Goal: Task Accomplishment & Management: Manage account settings

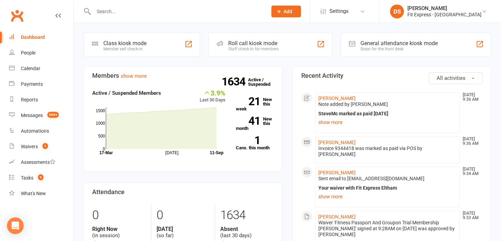
click at [16, 13] on link "Clubworx" at bounding box center [16, 15] width 17 height 17
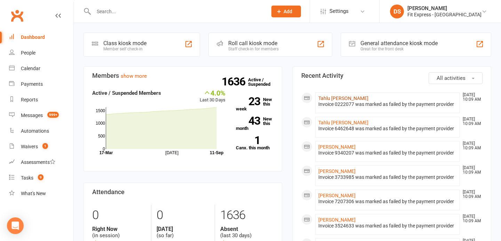
click at [323, 96] on link "Tahlu Frazer" at bounding box center [343, 99] width 50 height 6
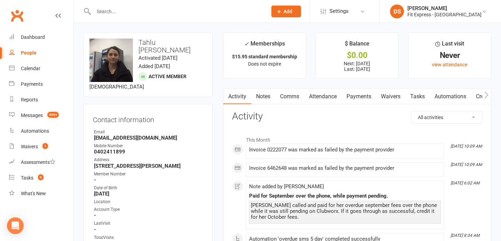
click at [356, 96] on link "Payments" at bounding box center [359, 97] width 34 height 16
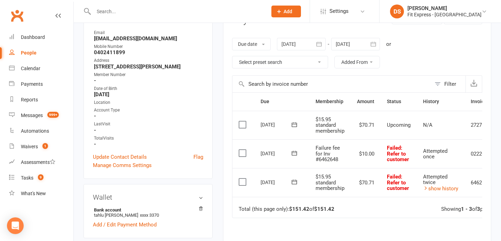
scroll to position [97, 0]
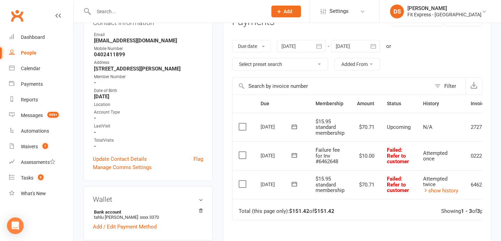
click at [297, 44] on div at bounding box center [301, 46] width 49 height 13
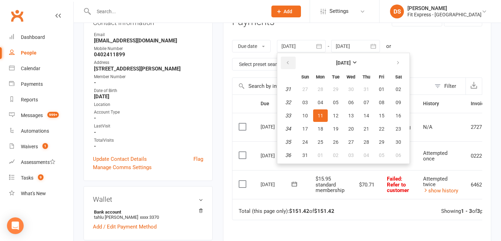
click at [292, 63] on button "button" at bounding box center [288, 63] width 15 height 13
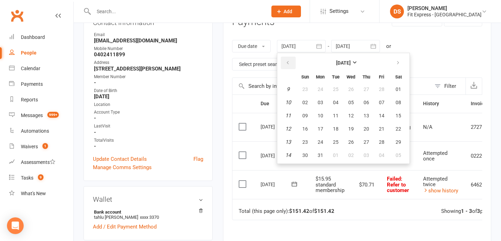
click at [292, 63] on button "button" at bounding box center [288, 63] width 15 height 13
click at [396, 91] on span "01" at bounding box center [398, 90] width 6 height 6
type input "01 Feb 2025"
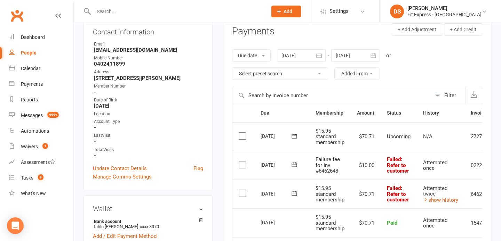
scroll to position [0, 0]
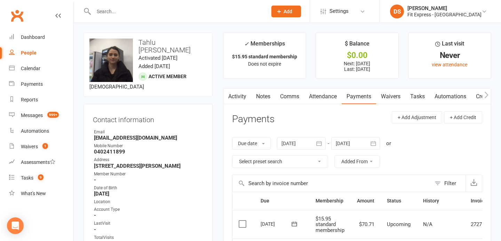
click at [235, 97] on link "Activity" at bounding box center [237, 97] width 28 height 16
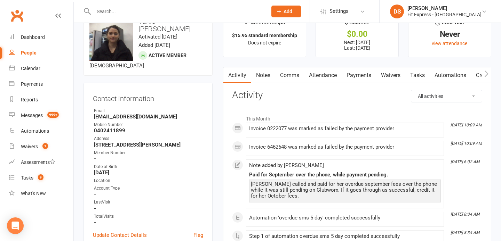
scroll to position [20, 0]
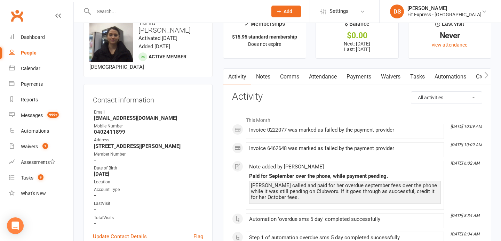
click at [353, 77] on link "Payments" at bounding box center [359, 77] width 34 height 16
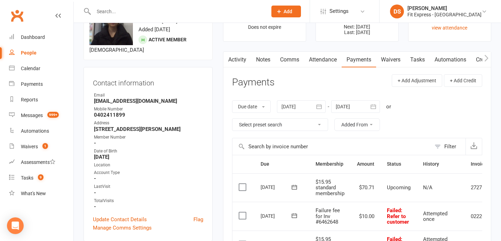
scroll to position [35, 0]
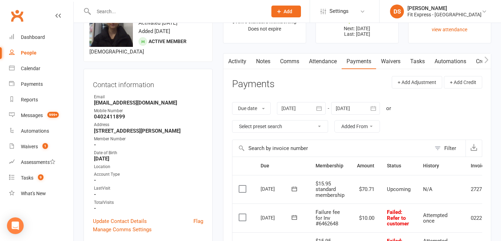
click at [239, 61] on link "Activity" at bounding box center [237, 62] width 28 height 16
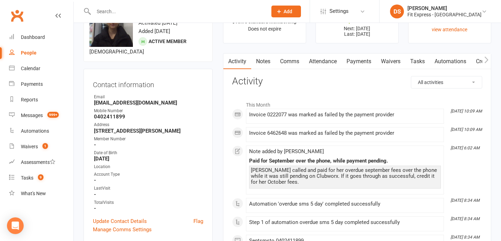
click at [360, 61] on link "Payments" at bounding box center [359, 62] width 34 height 16
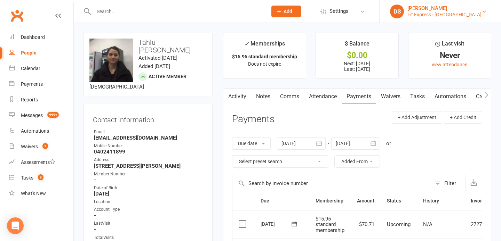
click at [442, 8] on div "[PERSON_NAME]" at bounding box center [444, 8] width 74 height 6
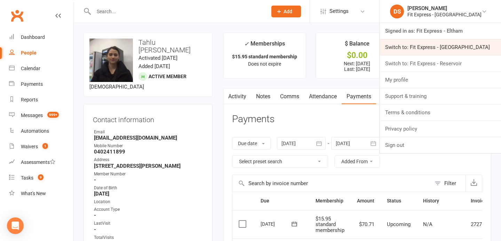
click at [429, 47] on link "Switch to: Fit Express - [GEOGRAPHIC_DATA]" at bounding box center [439, 47] width 121 height 16
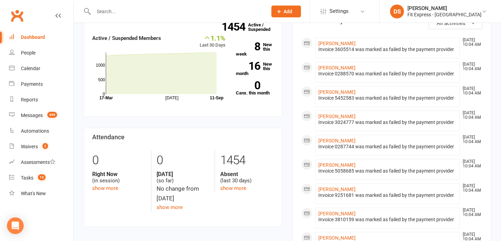
scroll to position [54, 0]
click at [332, 142] on link "[PERSON_NAME]" at bounding box center [336, 142] width 37 height 6
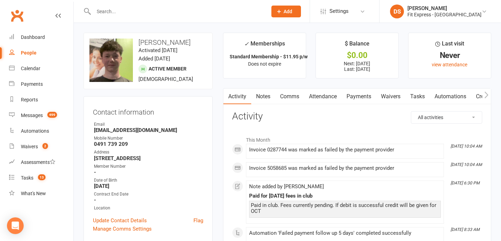
click at [363, 95] on link "Payments" at bounding box center [359, 97] width 34 height 16
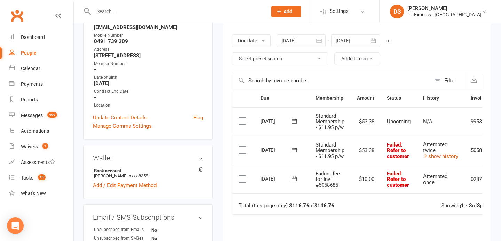
scroll to position [0, 37]
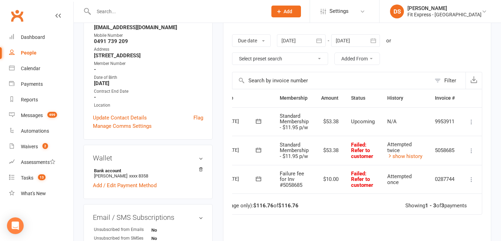
click at [472, 150] on icon at bounding box center [471, 150] width 7 height 7
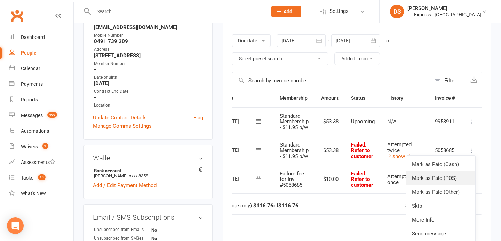
click at [440, 176] on link "Mark as Paid (POS)" at bounding box center [440, 178] width 69 height 14
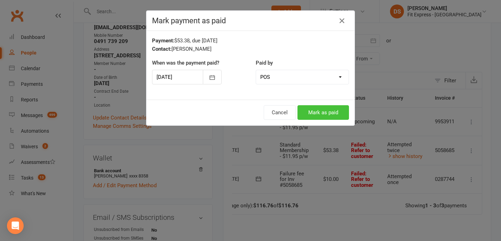
click at [323, 116] on button "Mark as paid" at bounding box center [322, 112] width 51 height 15
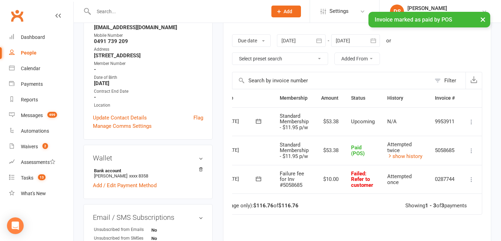
click at [472, 182] on icon at bounding box center [471, 179] width 7 height 7
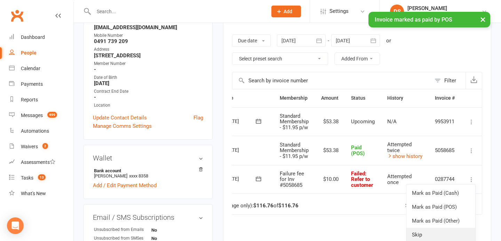
click at [426, 232] on link "Skip" at bounding box center [440, 235] width 69 height 14
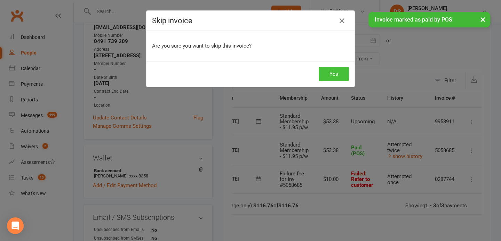
click at [327, 72] on button "Yes" at bounding box center [334, 74] width 30 height 15
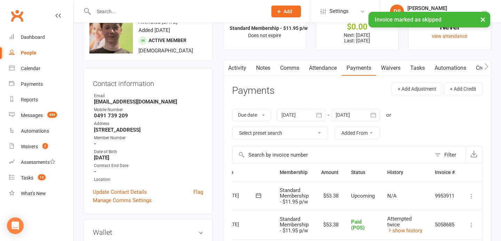
scroll to position [19, 0]
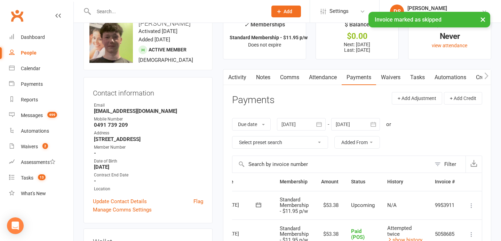
click at [305, 122] on div at bounding box center [301, 124] width 49 height 13
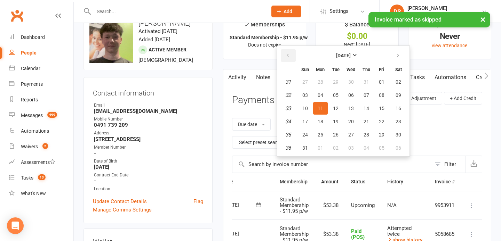
click at [286, 57] on button "button" at bounding box center [288, 55] width 15 height 13
click at [336, 78] on button "01" at bounding box center [335, 82] width 15 height 13
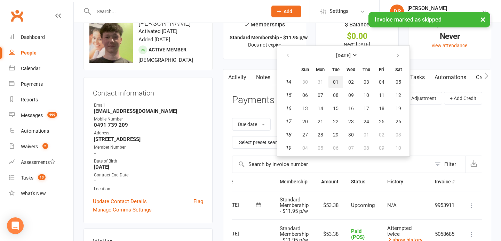
type input "01 Apr 2025"
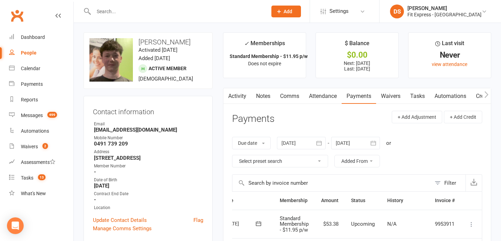
scroll to position [0, 0]
click at [247, 96] on link "Activity" at bounding box center [237, 97] width 28 height 16
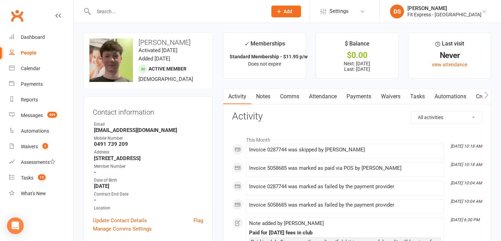
click at [22, 11] on link "Clubworx" at bounding box center [16, 15] width 17 height 17
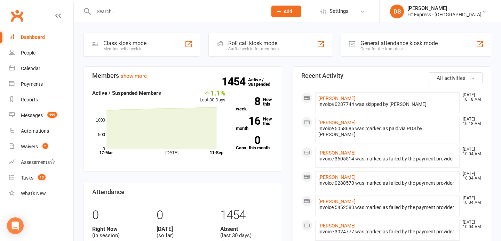
click at [116, 12] on input "text" at bounding box center [176, 12] width 171 height 10
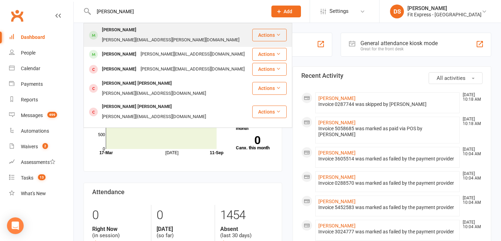
type input "sam crund"
click at [126, 34] on div "Samuel Crundall" at bounding box center [119, 30] width 39 height 10
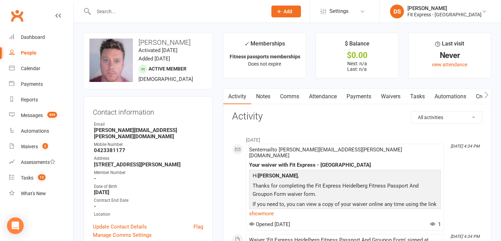
click at [128, 15] on input "text" at bounding box center [176, 12] width 171 height 10
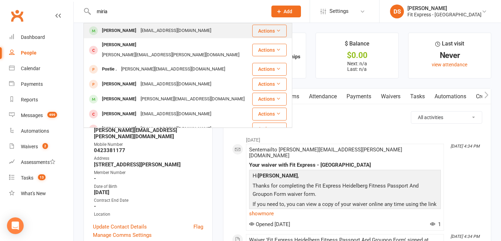
type input "miria"
click at [126, 32] on div "Miriam Walsh" at bounding box center [119, 31] width 39 height 10
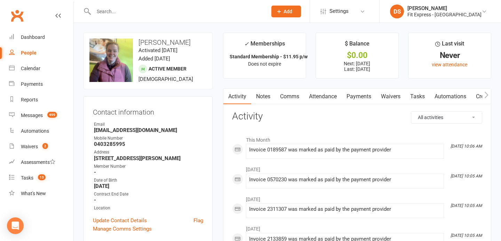
click at [126, 9] on input "text" at bounding box center [176, 12] width 171 height 10
type input "q"
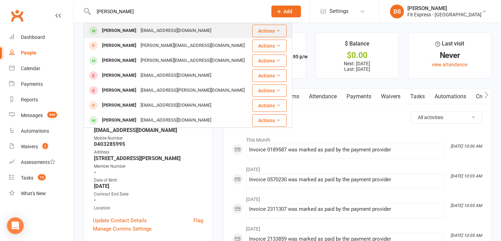
type input "andre c"
click at [143, 34] on div "andre99@live.com" at bounding box center [175, 31] width 75 height 10
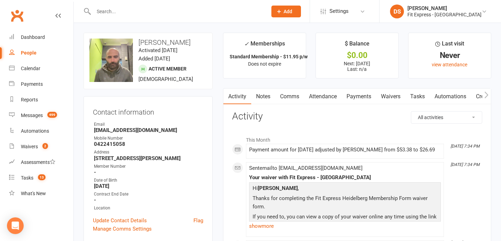
click at [13, 19] on link "Clubworx" at bounding box center [16, 15] width 17 height 17
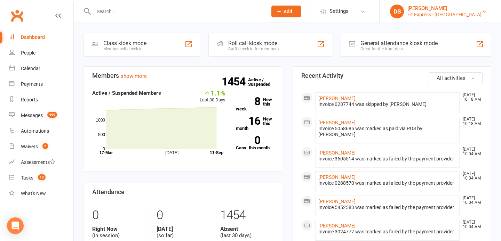
click at [425, 11] on div "Fit Express - [GEOGRAPHIC_DATA]" at bounding box center [444, 14] width 74 height 6
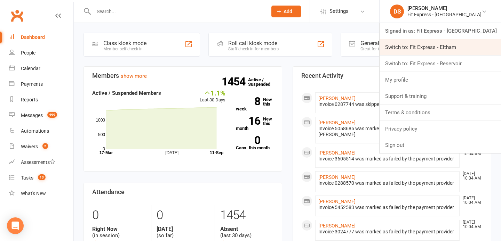
click at [434, 48] on link "Switch to: Fit Express - Eltham" at bounding box center [439, 47] width 121 height 16
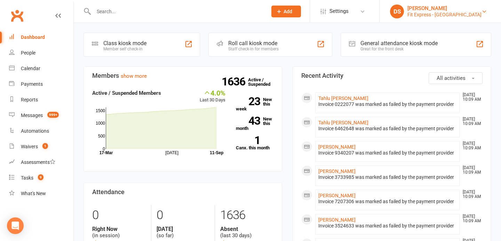
click at [439, 13] on div "Fit Express - [GEOGRAPHIC_DATA]" at bounding box center [444, 14] width 74 height 6
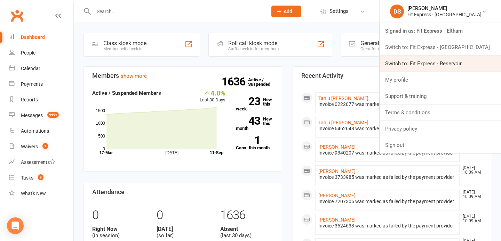
click at [433, 59] on link "Switch to: Fit Express - Reservoir" at bounding box center [439, 64] width 121 height 16
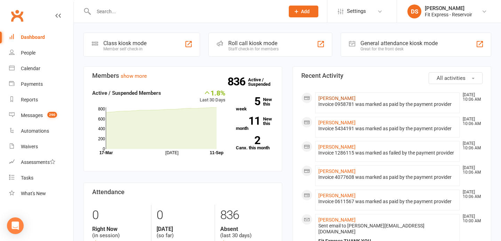
click at [325, 96] on link "Kaydee Adams" at bounding box center [336, 99] width 37 height 6
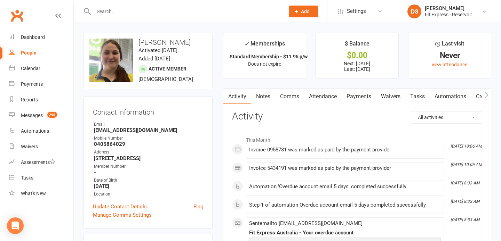
click at [19, 18] on link "Clubworx" at bounding box center [16, 15] width 17 height 17
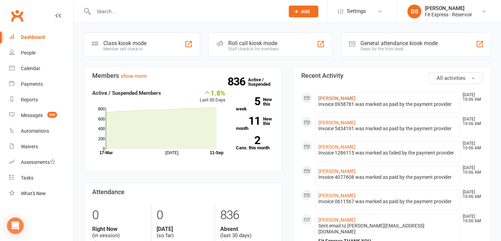
click at [319, 98] on link "Kaydee Adams" at bounding box center [336, 99] width 37 height 6
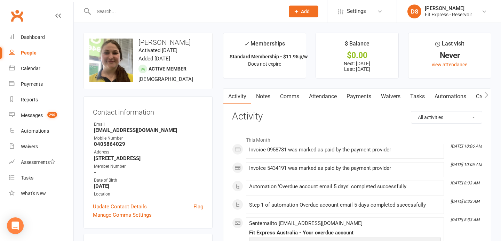
click at [366, 95] on link "Payments" at bounding box center [359, 97] width 34 height 16
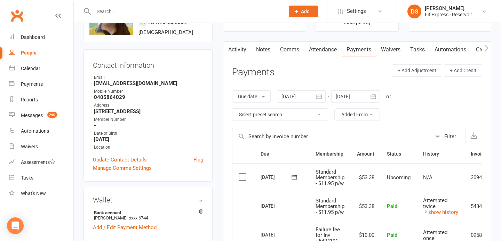
scroll to position [48, 0]
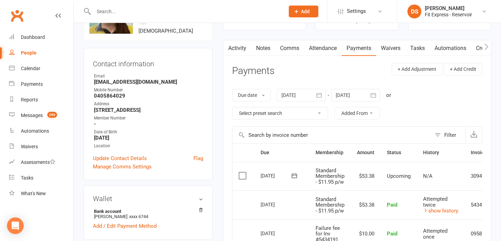
click at [291, 95] on div at bounding box center [301, 95] width 49 height 13
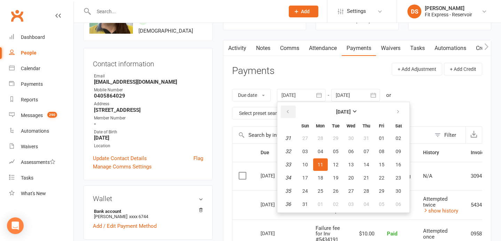
click at [290, 112] on icon "button" at bounding box center [287, 112] width 5 height 6
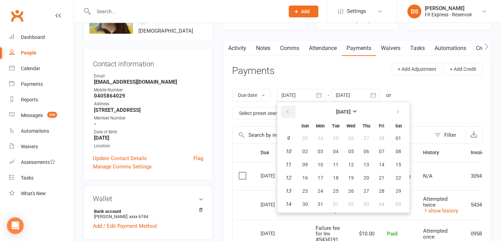
click at [290, 112] on icon "button" at bounding box center [287, 112] width 5 height 6
click at [390, 141] on table "February 2025 Sun Mon Tue Wed Thu Fri Sat 5 26 27 28 29 30 31 01 6 02 03 04 05 …" at bounding box center [343, 158] width 129 height 108
click at [394, 140] on button "01" at bounding box center [399, 138] width 18 height 13
type input "01 Feb 2025"
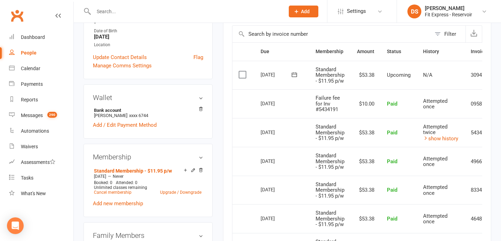
scroll to position [0, 0]
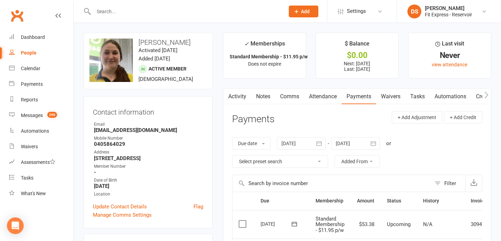
click at [14, 16] on link "Clubworx" at bounding box center [16, 15] width 17 height 17
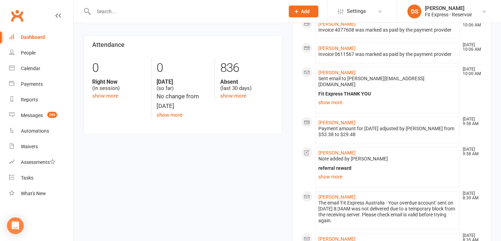
scroll to position [148, 0]
click at [323, 97] on link "show more" at bounding box center [387, 102] width 138 height 10
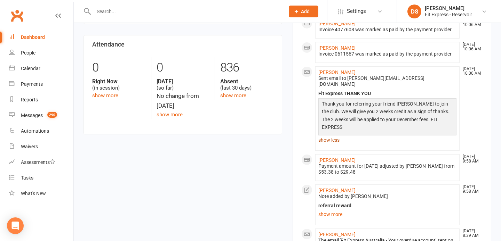
click at [326, 135] on link "show less" at bounding box center [387, 140] width 138 height 10
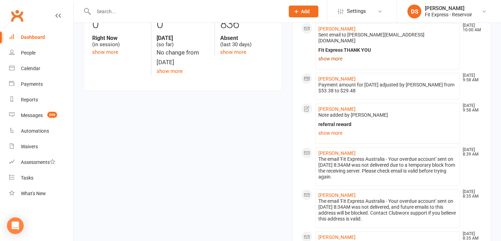
scroll to position [194, 0]
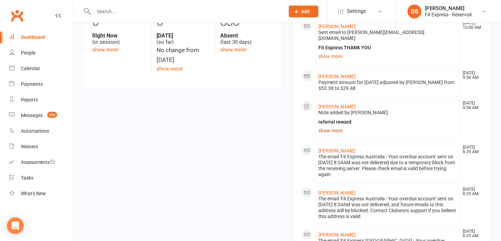
click at [328, 126] on link "show more" at bounding box center [387, 131] width 138 height 10
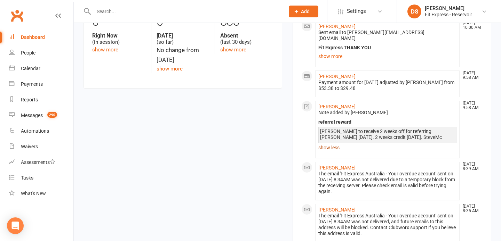
click at [326, 143] on link "show less" at bounding box center [387, 148] width 138 height 10
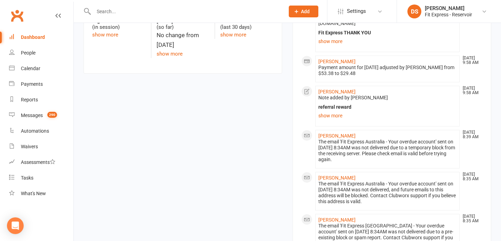
scroll to position [0, 0]
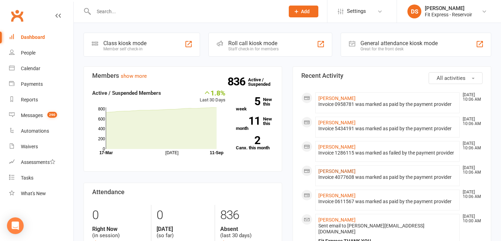
click at [329, 169] on link "[PERSON_NAME]" at bounding box center [336, 172] width 37 height 6
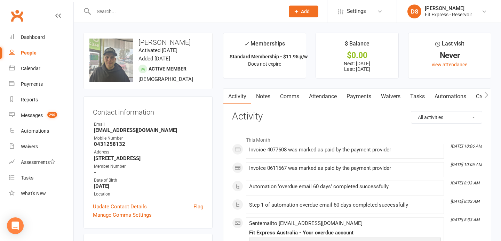
click at [14, 16] on link "Clubworx" at bounding box center [16, 15] width 17 height 17
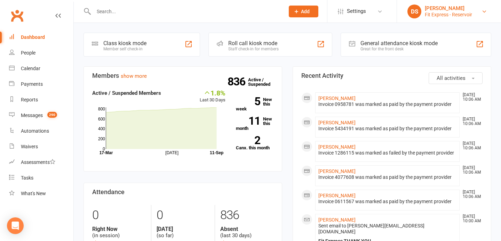
click at [446, 9] on div "[PERSON_NAME]" at bounding box center [448, 8] width 47 height 6
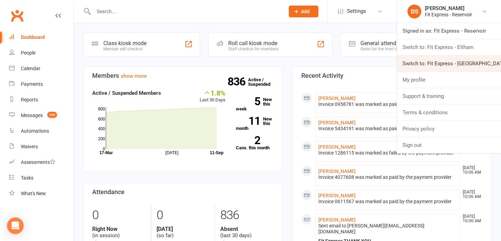
click at [437, 59] on link "Switch to: Fit Express - [GEOGRAPHIC_DATA]" at bounding box center [449, 64] width 104 height 16
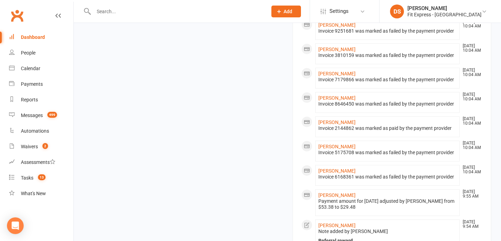
scroll to position [278, 0]
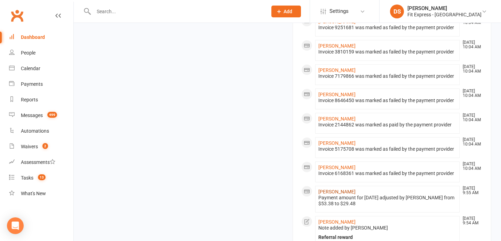
click at [322, 189] on link "[PERSON_NAME]" at bounding box center [336, 192] width 37 height 6
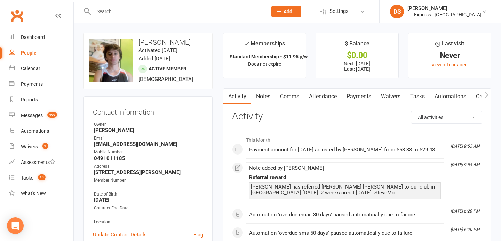
click at [369, 95] on link "Payments" at bounding box center [359, 97] width 34 height 16
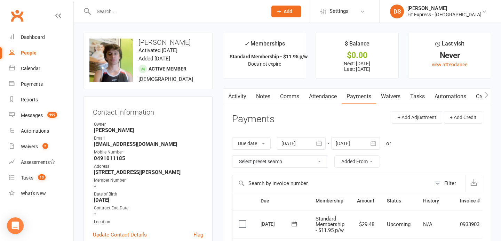
click at [17, 15] on link "Clubworx" at bounding box center [16, 15] width 17 height 17
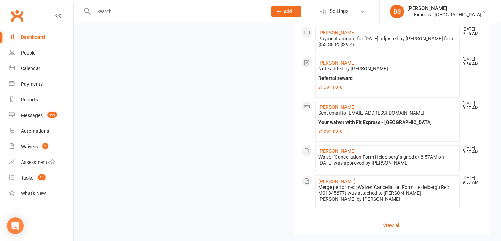
scroll to position [453, 0]
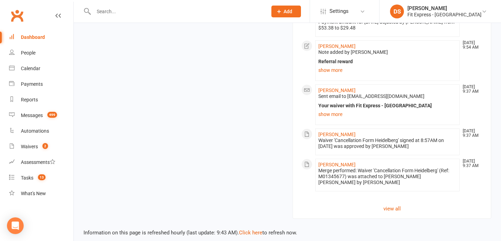
click at [23, 15] on link "Clubworx" at bounding box center [16, 15] width 17 height 17
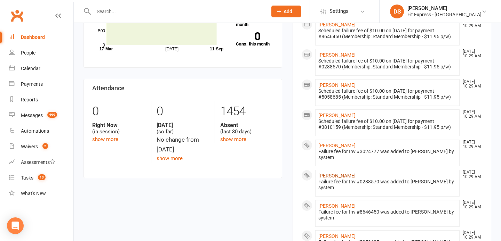
scroll to position [94, 0]
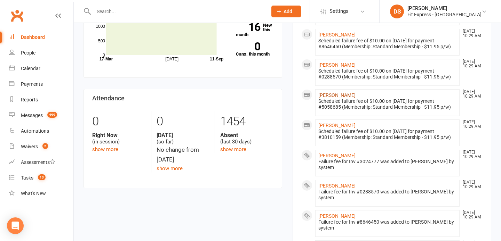
click at [333, 96] on link "Harry Prior" at bounding box center [336, 96] width 37 height 6
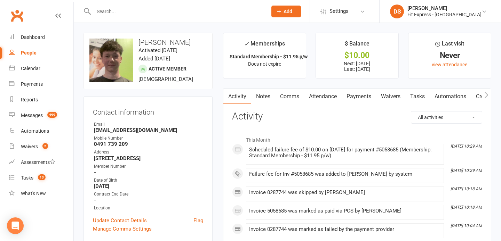
click at [355, 100] on link "Payments" at bounding box center [359, 97] width 34 height 16
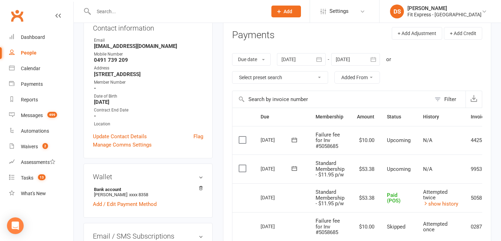
scroll to position [0, 37]
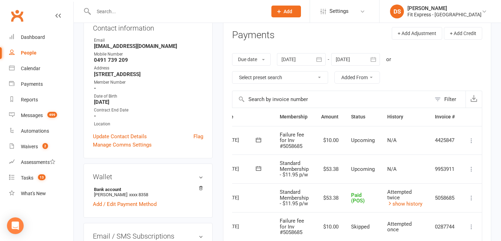
click at [471, 139] on icon at bounding box center [471, 140] width 7 height 7
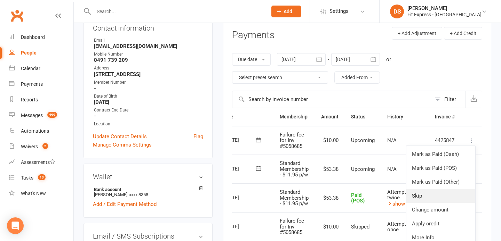
click at [431, 196] on link "Skip" at bounding box center [440, 196] width 69 height 14
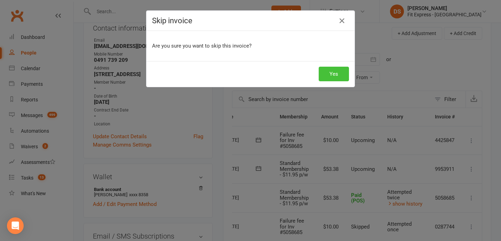
click at [338, 74] on button "Yes" at bounding box center [334, 74] width 30 height 15
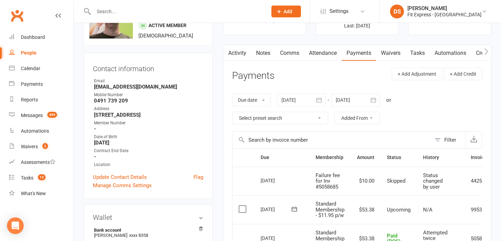
scroll to position [0, 0]
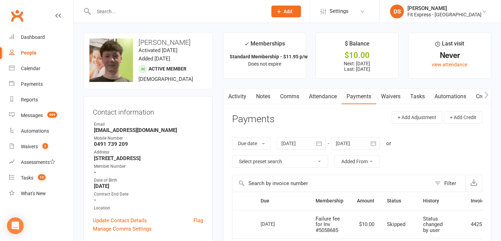
click at [386, 95] on link "Waivers" at bounding box center [390, 97] width 29 height 16
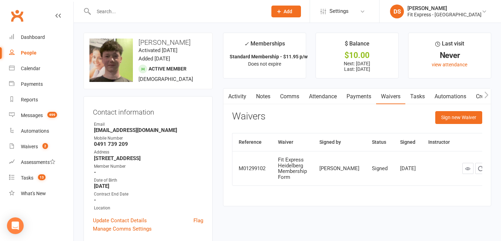
click at [23, 12] on link "Clubworx" at bounding box center [16, 15] width 17 height 17
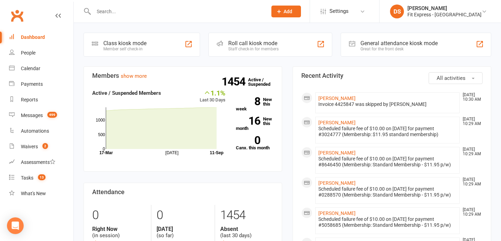
click at [16, 10] on link "Clubworx" at bounding box center [16, 15] width 17 height 17
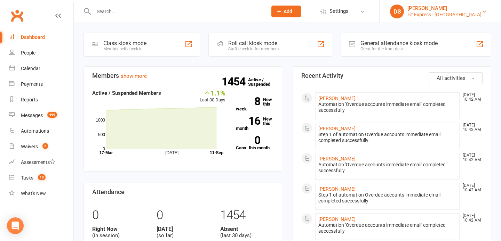
click at [456, 7] on div "[PERSON_NAME]" at bounding box center [444, 8] width 74 height 6
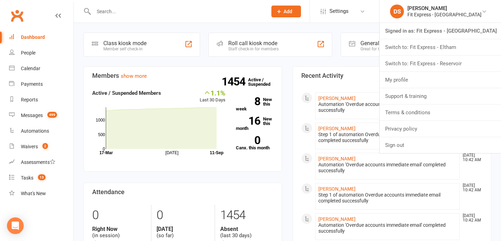
click at [256, 9] on input "text" at bounding box center [176, 12] width 171 height 10
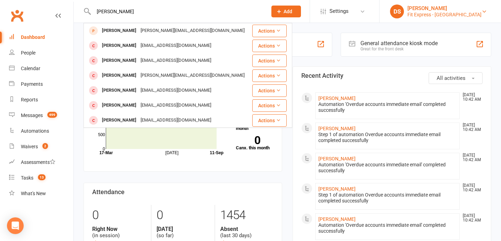
type input "[PERSON_NAME]"
click at [462, 11] on div "Fit Express - [GEOGRAPHIC_DATA]" at bounding box center [444, 14] width 74 height 6
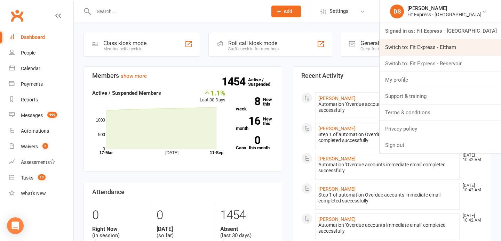
click at [443, 47] on link "Switch to: Fit Express - Eltham" at bounding box center [439, 47] width 121 height 16
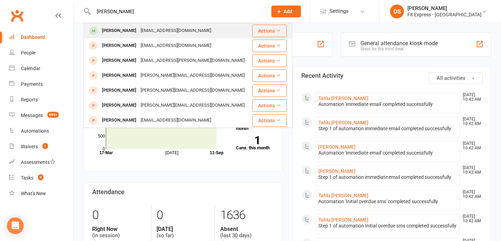
type input "[PERSON_NAME]"
click at [150, 29] on div "[EMAIL_ADDRESS][DOMAIN_NAME]" at bounding box center [175, 31] width 75 height 10
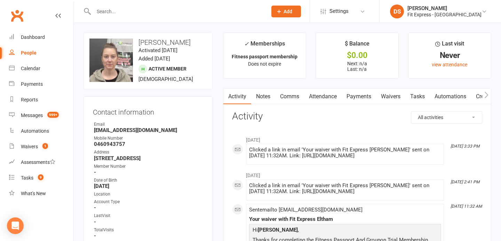
click at [18, 15] on link "Clubworx" at bounding box center [16, 15] width 17 height 17
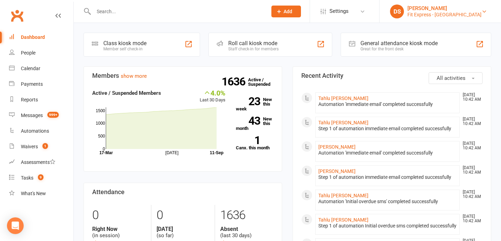
click at [453, 12] on div "Fit Express - [GEOGRAPHIC_DATA]" at bounding box center [444, 14] width 74 height 6
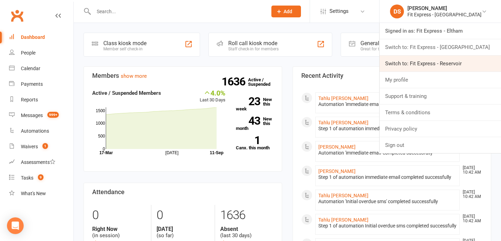
click at [428, 64] on link "Switch to: Fit Express - Reservoir" at bounding box center [439, 64] width 121 height 16
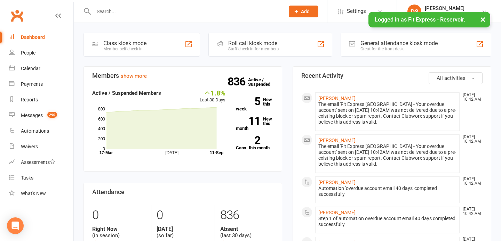
click at [139, 10] on input "text" at bounding box center [185, 12] width 188 height 10
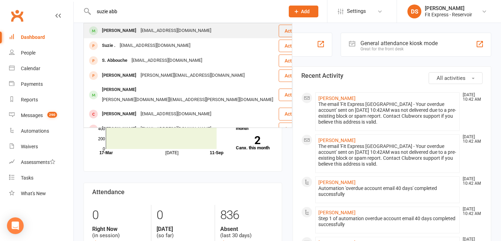
type input "suzie abb"
click at [124, 29] on div "[PERSON_NAME]" at bounding box center [119, 31] width 39 height 10
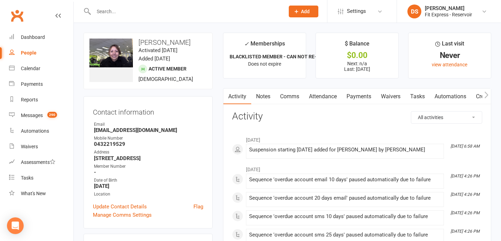
click at [264, 95] on link "Notes" at bounding box center [263, 97] width 24 height 16
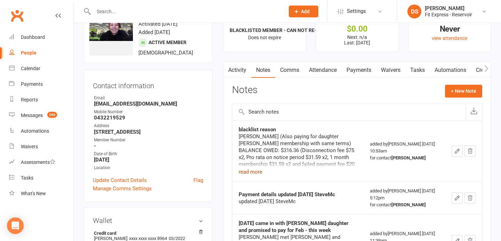
scroll to position [30, 0]
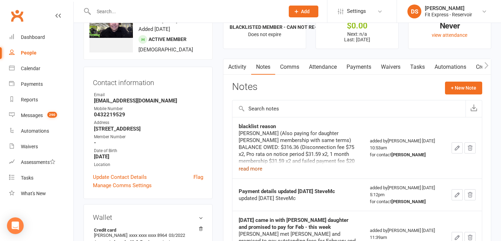
click at [247, 170] on button "read more" at bounding box center [251, 169] width 24 height 8
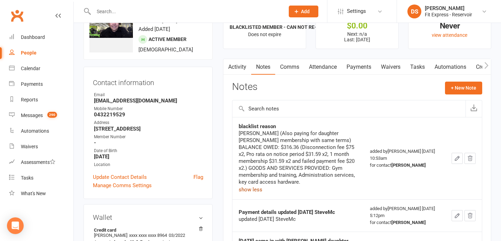
scroll to position [0, 0]
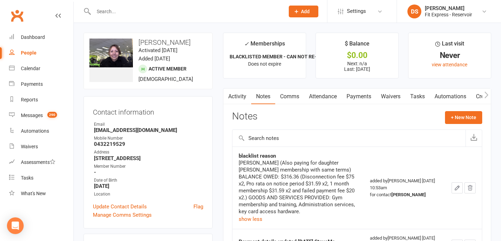
click at [20, 14] on link "Clubworx" at bounding box center [16, 15] width 17 height 17
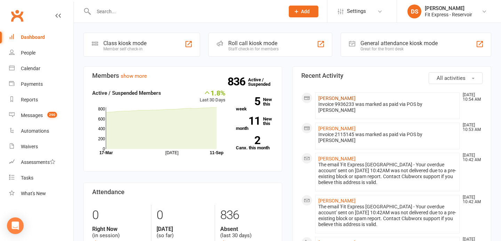
click at [355, 98] on link "[PERSON_NAME]" at bounding box center [336, 99] width 37 height 6
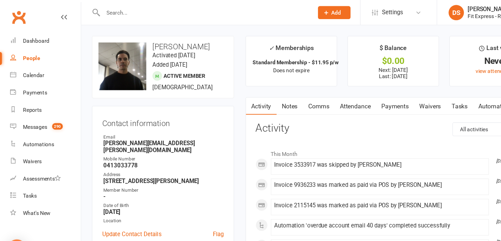
click at [21, 12] on link "Clubworx" at bounding box center [16, 15] width 17 height 17
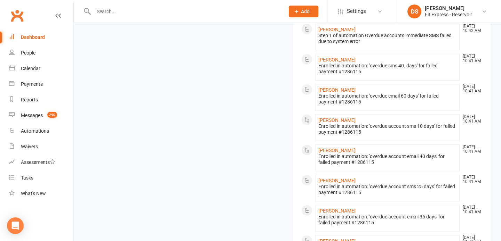
scroll to position [542, 0]
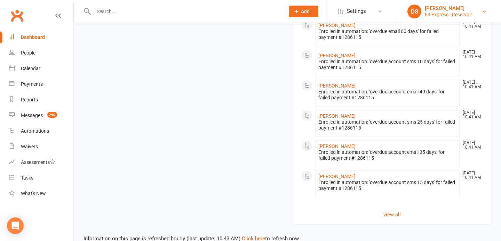
click at [446, 10] on div "[PERSON_NAME]" at bounding box center [448, 8] width 47 height 6
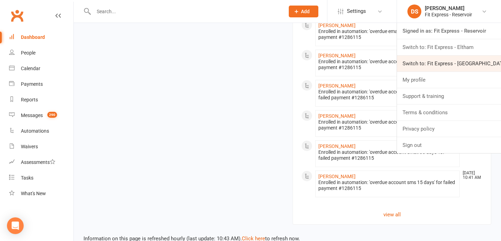
click at [441, 65] on link "Switch to: Fit Express - [GEOGRAPHIC_DATA]" at bounding box center [449, 64] width 104 height 16
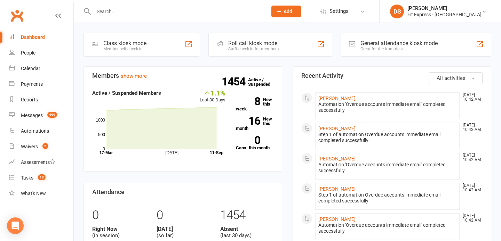
click at [16, 12] on link "Clubworx" at bounding box center [16, 15] width 17 height 17
click at [437, 15] on div "Fit Express - [GEOGRAPHIC_DATA]" at bounding box center [444, 14] width 74 height 6
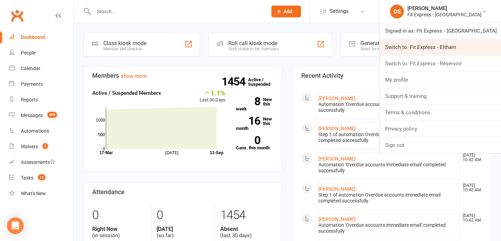
click at [428, 45] on link "Switch to: Fit Express - Eltham" at bounding box center [439, 47] width 121 height 16
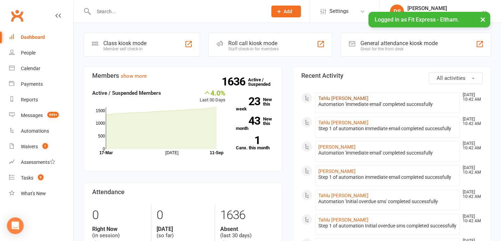
click at [327, 97] on link "Tahlu Frazer" at bounding box center [343, 99] width 50 height 6
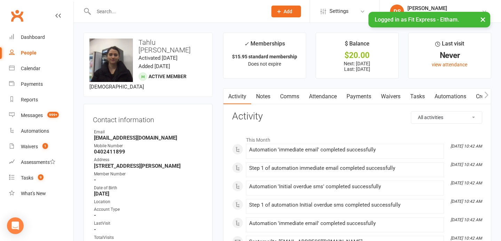
click at [263, 92] on link "Notes" at bounding box center [263, 97] width 24 height 16
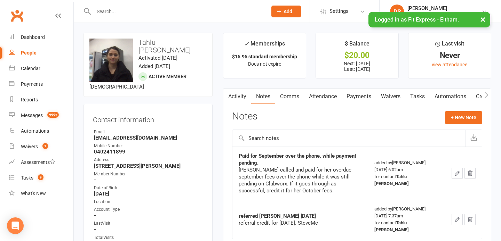
click at [352, 96] on link "Payments" at bounding box center [359, 97] width 34 height 16
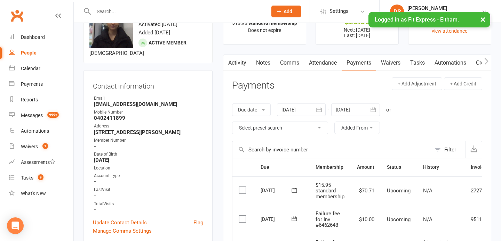
scroll to position [3, 0]
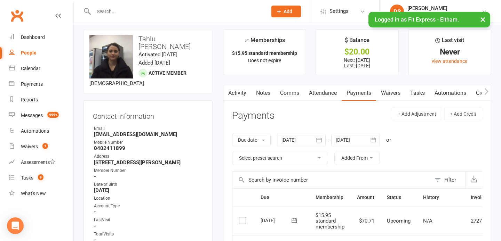
click at [270, 96] on link "Notes" at bounding box center [263, 93] width 24 height 16
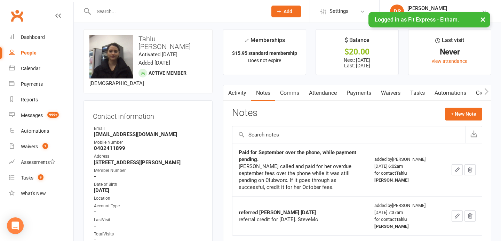
click at [240, 93] on link "Activity" at bounding box center [237, 93] width 28 height 16
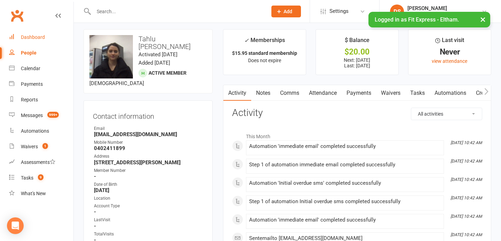
click at [32, 35] on div "Dashboard" at bounding box center [33, 37] width 24 height 6
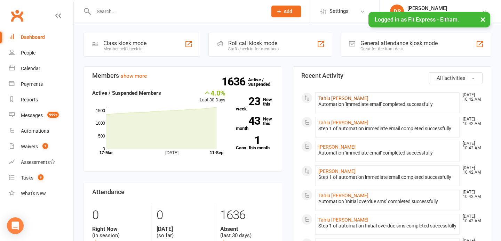
click at [335, 98] on link "Tahlu [PERSON_NAME]" at bounding box center [343, 99] width 50 height 6
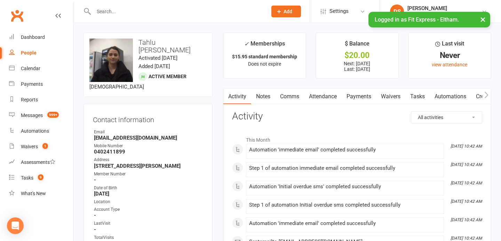
click at [356, 96] on link "Payments" at bounding box center [359, 97] width 34 height 16
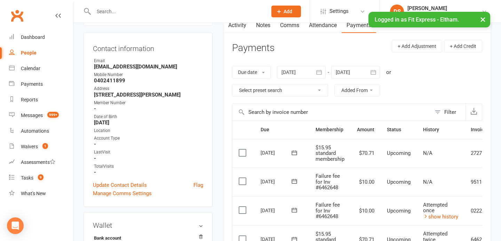
scroll to position [35, 0]
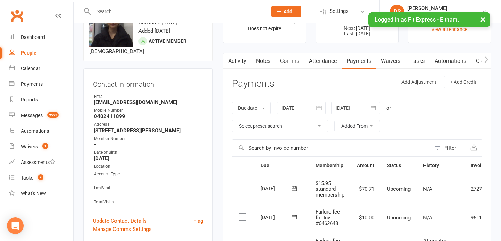
click at [267, 72] on div "Activity Notes Comms Attendance Payments Waivers Tasks Automations Credit balan…" at bounding box center [357, 232] width 268 height 359
click at [263, 64] on link "Notes" at bounding box center [263, 61] width 24 height 16
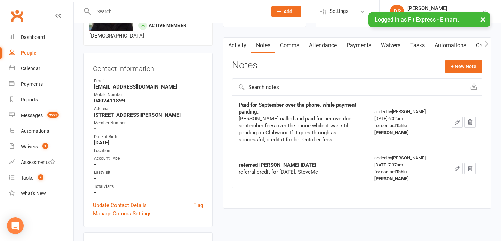
scroll to position [51, 0]
click at [359, 47] on link "Payments" at bounding box center [359, 45] width 34 height 16
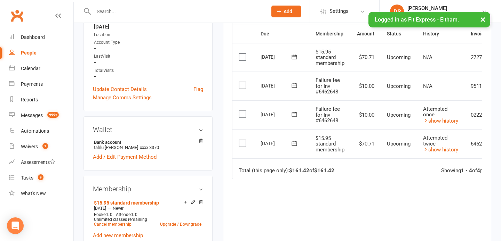
scroll to position [0, 37]
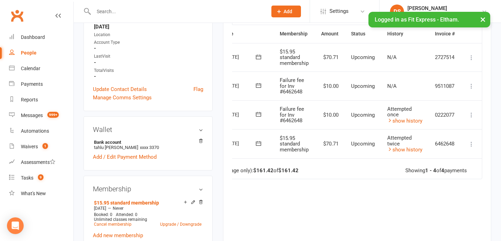
click at [472, 143] on icon at bounding box center [471, 144] width 7 height 7
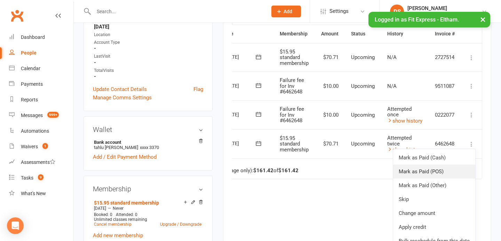
click at [442, 175] on link "Mark as Paid (POS)" at bounding box center [434, 172] width 82 height 14
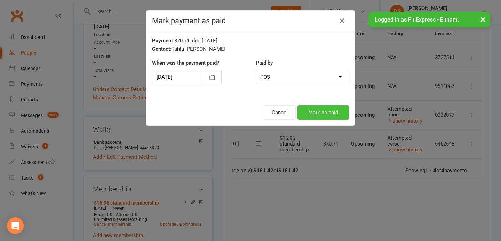
click at [318, 110] on button "Mark as paid" at bounding box center [322, 112] width 51 height 15
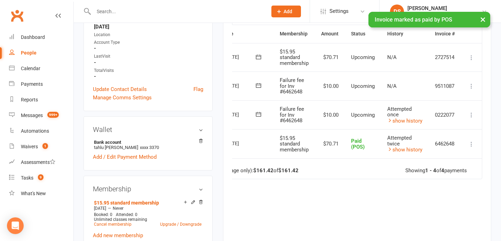
click at [475, 115] on td "Mark as Paid (Cash) Mark as Paid (POS) Mark as Paid (Other) Skip Change amount …" at bounding box center [471, 115] width 21 height 29
click at [472, 117] on icon at bounding box center [471, 115] width 7 height 7
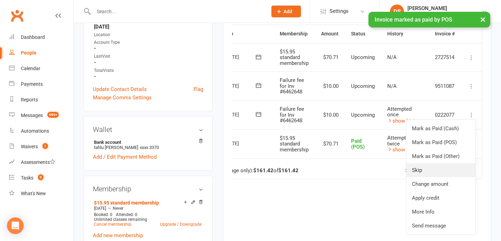
click at [438, 167] on link "Skip" at bounding box center [440, 170] width 69 height 14
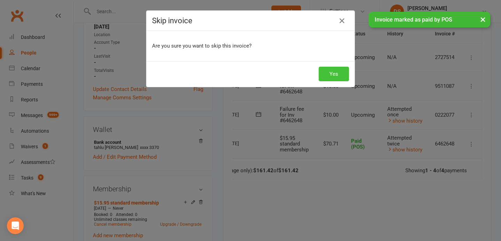
click at [335, 70] on button "Yes" at bounding box center [334, 74] width 30 height 15
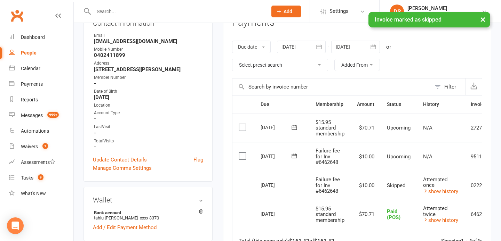
scroll to position [0, 0]
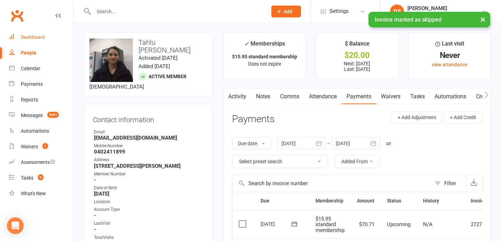
click at [38, 37] on div "Dashboard" at bounding box center [33, 37] width 24 height 6
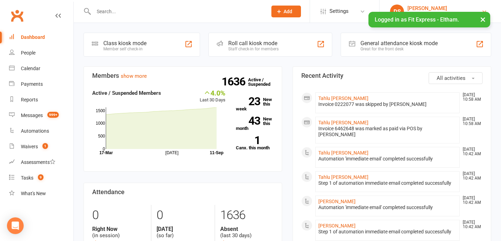
click at [438, 9] on div "[PERSON_NAME]" at bounding box center [444, 8] width 74 height 6
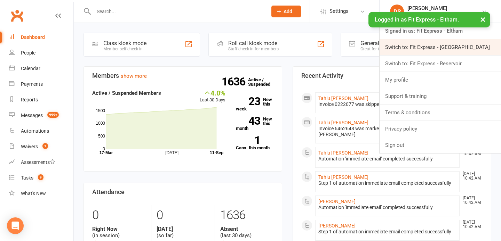
click at [440, 51] on link "Switch to: Fit Express - [GEOGRAPHIC_DATA]" at bounding box center [439, 47] width 121 height 16
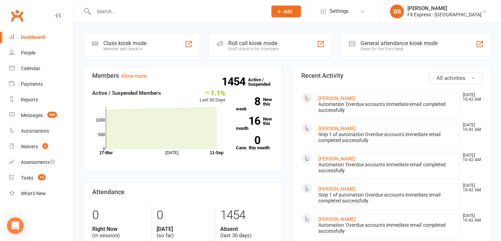
click at [14, 39] on link "Dashboard" at bounding box center [41, 38] width 64 height 16
click at [444, 12] on div "Fit Express - [GEOGRAPHIC_DATA]" at bounding box center [444, 14] width 74 height 6
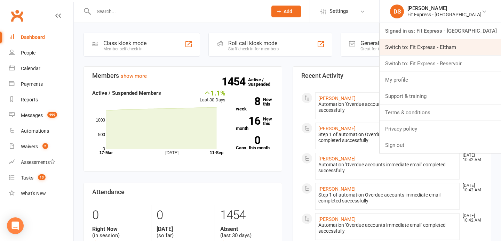
click at [442, 53] on link "Switch to: Fit Express - Eltham" at bounding box center [439, 47] width 121 height 16
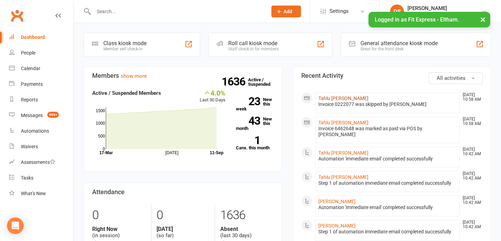
click at [324, 98] on link "Tahlu [PERSON_NAME]" at bounding box center [343, 99] width 50 height 6
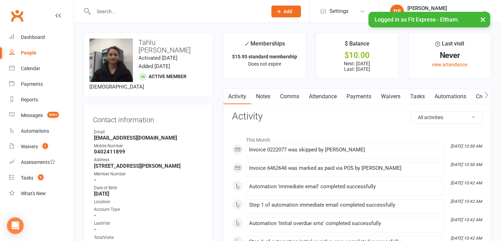
click at [260, 96] on link "Notes" at bounding box center [263, 97] width 24 height 16
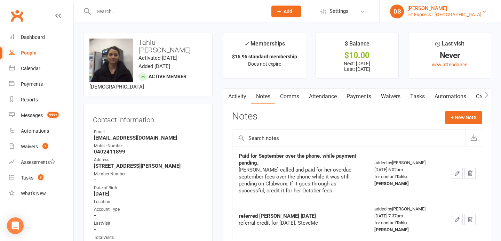
click at [427, 6] on div "[PERSON_NAME]" at bounding box center [444, 8] width 74 height 6
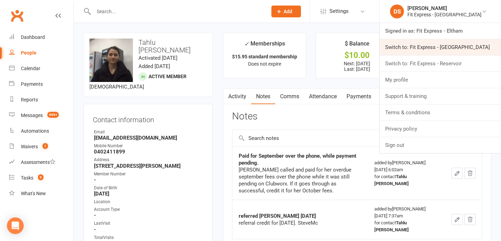
click at [421, 49] on link "Switch to: Fit Express - [GEOGRAPHIC_DATA]" at bounding box center [439, 47] width 121 height 16
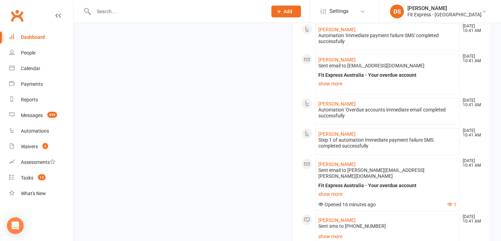
scroll to position [569, 0]
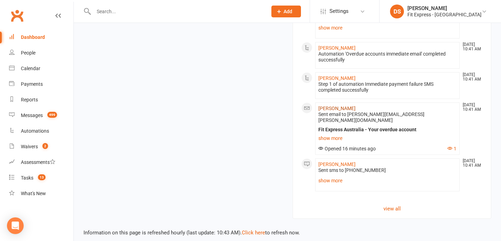
click at [320, 107] on link "[PERSON_NAME]" at bounding box center [336, 109] width 37 height 6
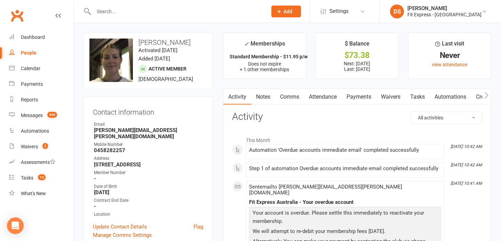
click at [260, 95] on link "Notes" at bounding box center [263, 97] width 24 height 16
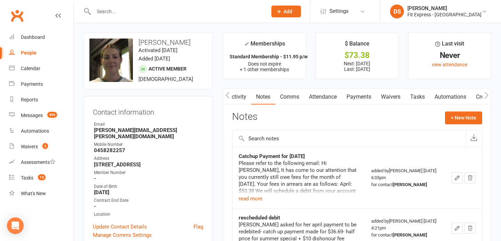
scroll to position [0, 0]
click at [353, 95] on link "Payments" at bounding box center [358, 97] width 34 height 16
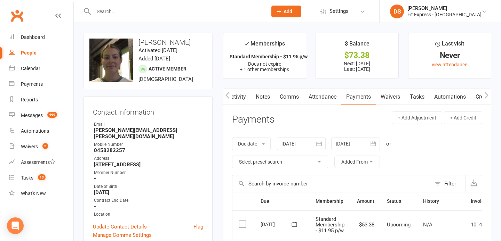
click at [11, 9] on link "Clubworx" at bounding box center [16, 15] width 17 height 17
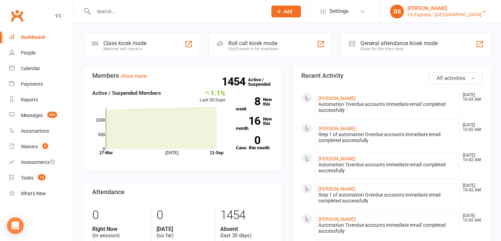
click at [448, 15] on div "Fit Express - Heidelberg" at bounding box center [444, 14] width 74 height 6
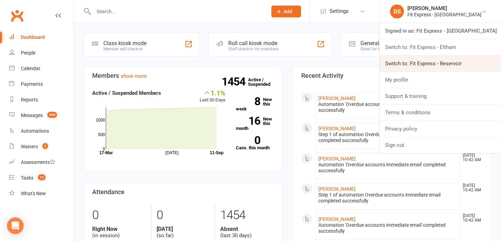
click at [442, 65] on link "Switch to: Fit Express - Reservoir" at bounding box center [439, 64] width 121 height 16
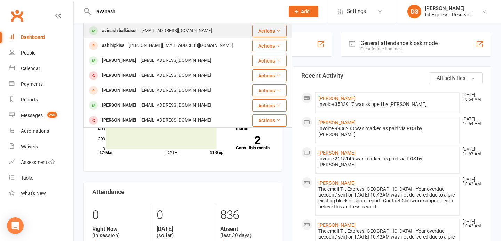
type input "avanash"
click at [142, 27] on div "[EMAIL_ADDRESS][DOMAIN_NAME]" at bounding box center [176, 31] width 75 height 10
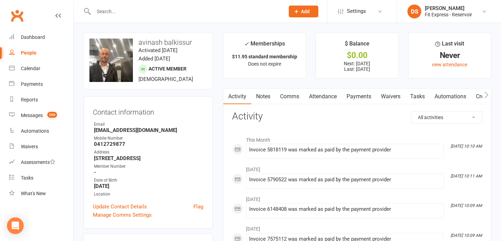
click at [22, 16] on link "Clubworx" at bounding box center [16, 15] width 17 height 17
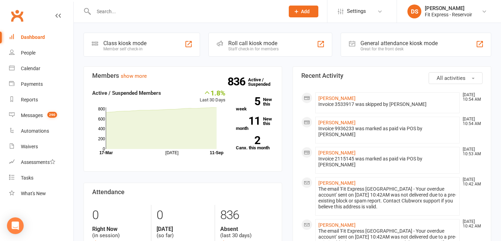
click at [17, 18] on link "Clubworx" at bounding box center [16, 15] width 17 height 17
click at [19, 16] on link "Clubworx" at bounding box center [16, 15] width 17 height 17
click at [438, 7] on div "[PERSON_NAME]" at bounding box center [448, 8] width 47 height 6
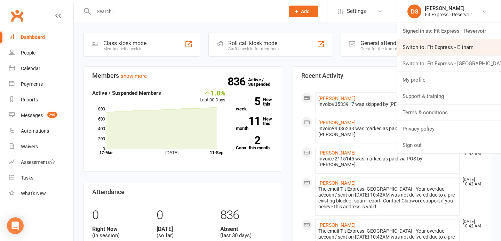
click at [436, 54] on link "Switch to: Fit Express - Eltham" at bounding box center [449, 47] width 104 height 16
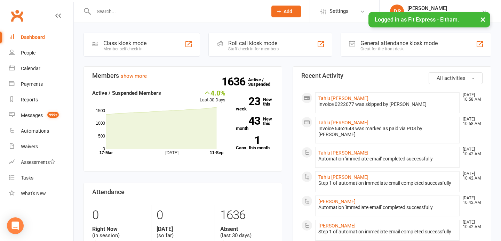
click at [202, 8] on input "text" at bounding box center [176, 12] width 171 height 10
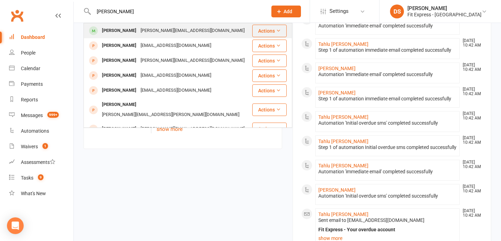
type input "jess ccali"
click at [151, 32] on div "jess_caligiore@hotmail.com" at bounding box center [192, 31] width 108 height 10
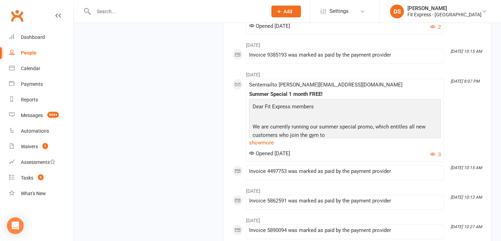
scroll to position [1751, 0]
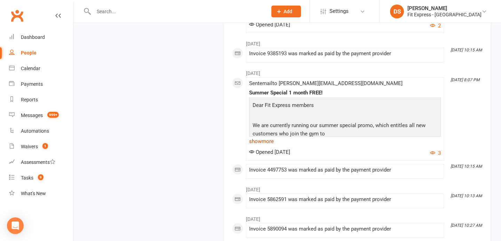
click at [266, 144] on link "show more" at bounding box center [345, 142] width 192 height 10
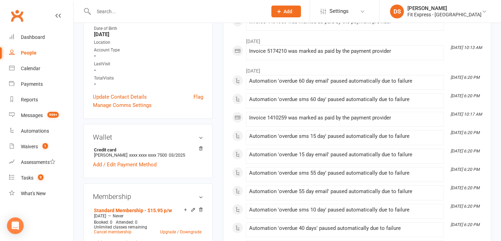
scroll to position [0, 0]
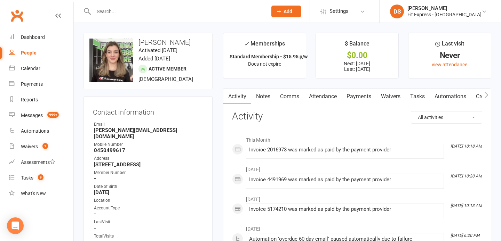
click at [14, 14] on link "Clubworx" at bounding box center [16, 15] width 17 height 17
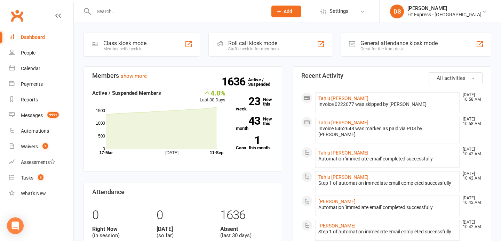
click at [458, 3] on li "DS [PERSON_NAME] Fit Express - Eltham Signed in as: Fit Express - Eltham Switch…" at bounding box center [440, 11] width 122 height 23
click at [459, 12] on div "Fit Express - [GEOGRAPHIC_DATA]" at bounding box center [444, 14] width 74 height 6
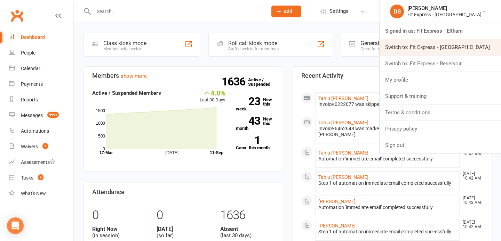
click at [448, 52] on link "Switch to: Fit Express - [GEOGRAPHIC_DATA]" at bounding box center [439, 47] width 121 height 16
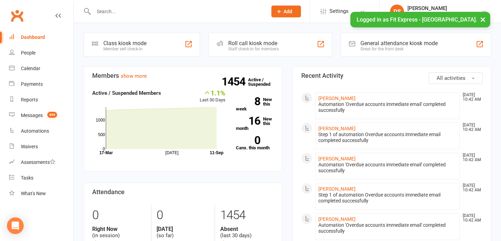
click at [438, 1] on li "DS Drew Stubbs Fit Express - Heidelberg Signed in as: Fit Express - Heidelberg …" at bounding box center [440, 11] width 122 height 23
click at [438, 6] on div "[PERSON_NAME]" at bounding box center [444, 8] width 74 height 6
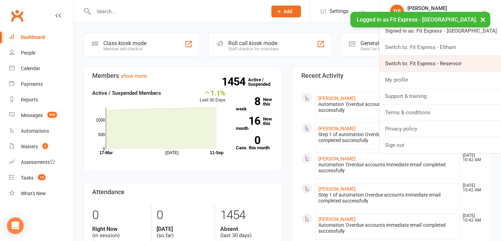
click at [442, 58] on link "Switch to: Fit Express - Reservoir" at bounding box center [439, 64] width 121 height 16
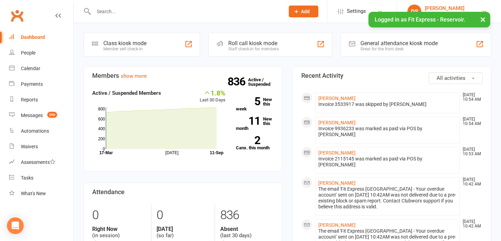
click at [431, 10] on div "[PERSON_NAME]" at bounding box center [448, 8] width 47 height 6
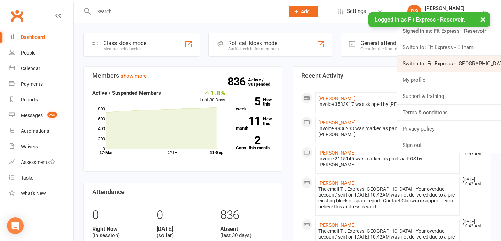
click at [441, 61] on link "Switch to: Fit Express - [GEOGRAPHIC_DATA]" at bounding box center [449, 64] width 104 height 16
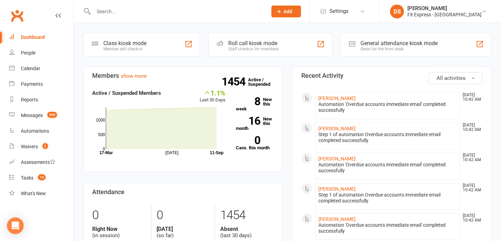
click at [9, 16] on link "Clubworx" at bounding box center [16, 15] width 17 height 17
click at [12, 15] on link "Clubworx" at bounding box center [16, 15] width 17 height 17
click at [19, 18] on link "Clubworx" at bounding box center [16, 15] width 17 height 17
click at [15, 17] on link "Clubworx" at bounding box center [16, 15] width 17 height 17
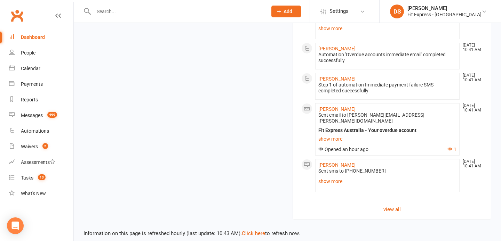
scroll to position [569, 0]
click at [333, 176] on link "show more" at bounding box center [387, 181] width 138 height 10
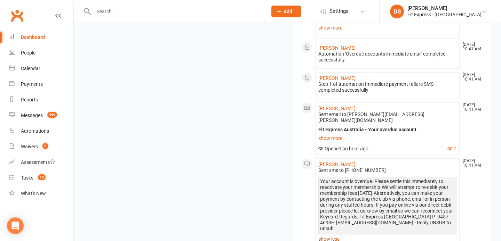
click at [332, 234] on link "show less" at bounding box center [387, 239] width 138 height 10
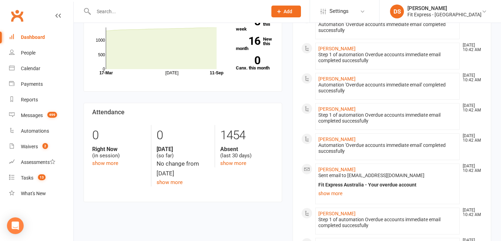
scroll to position [0, 0]
